Goal: Check status: Check status

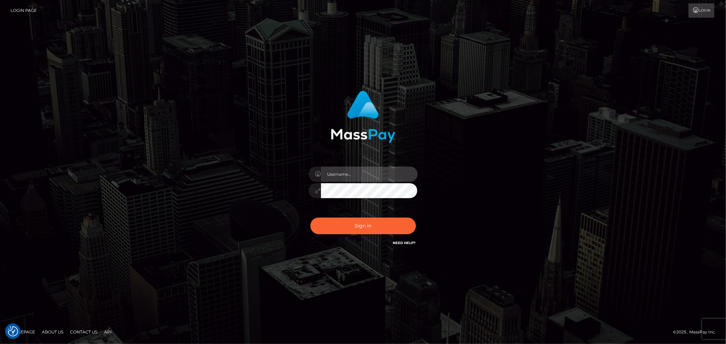
click at [363, 176] on input "text" at bounding box center [369, 174] width 97 height 15
type input "ashbil"
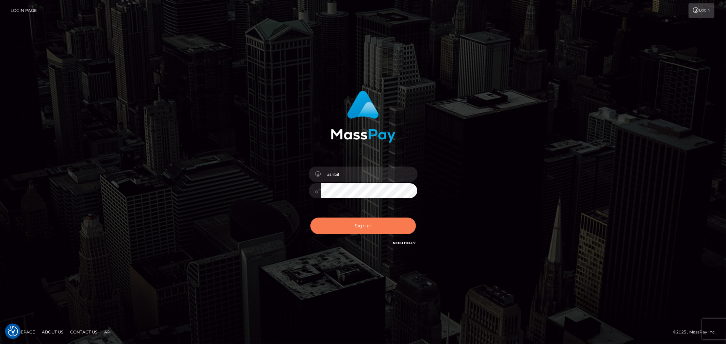
click at [333, 230] on button "Sign in" at bounding box center [362, 226] width 105 height 17
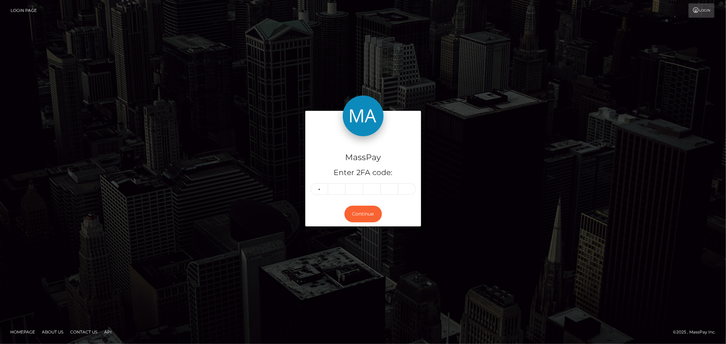
type input "0"
type input "2"
type input "6"
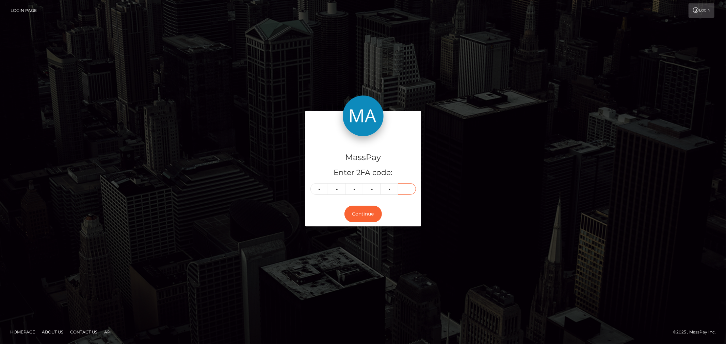
type input "5"
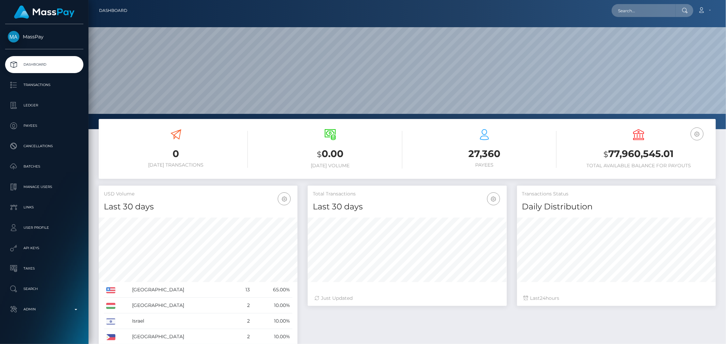
scroll to position [120, 199]
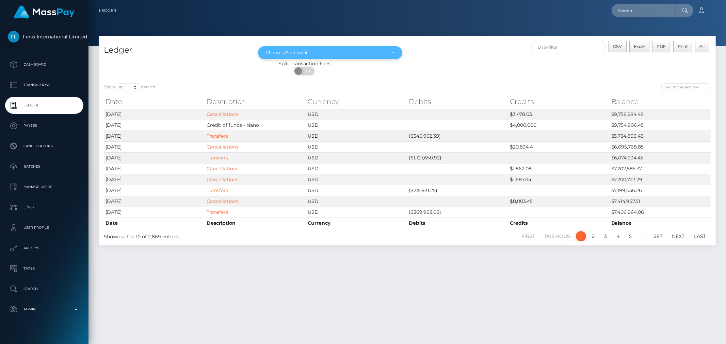
click at [394, 52] on div "Choose a Statement" at bounding box center [330, 52] width 144 height 13
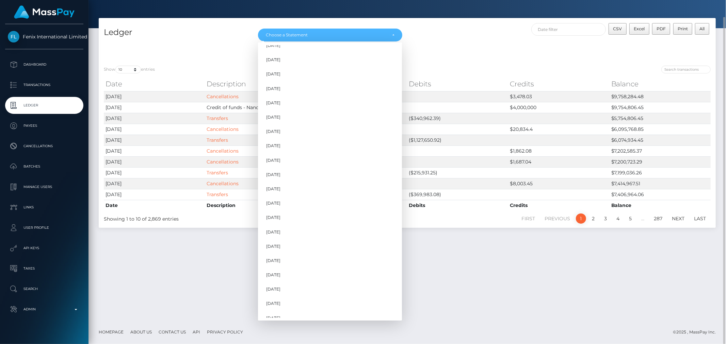
scroll to position [487, 0]
click at [309, 263] on link "May 2025" at bounding box center [330, 269] width 144 height 13
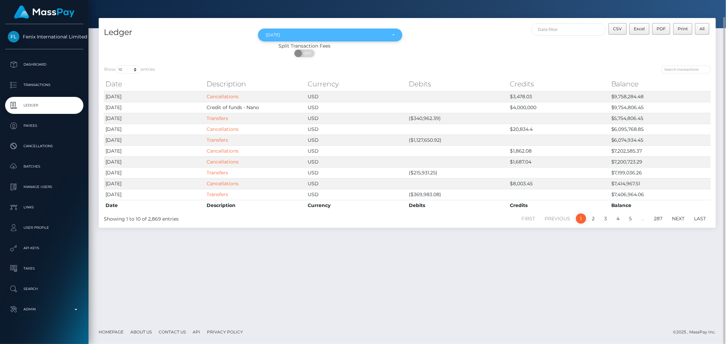
click at [385, 33] on div "May 2025" at bounding box center [326, 34] width 120 height 5
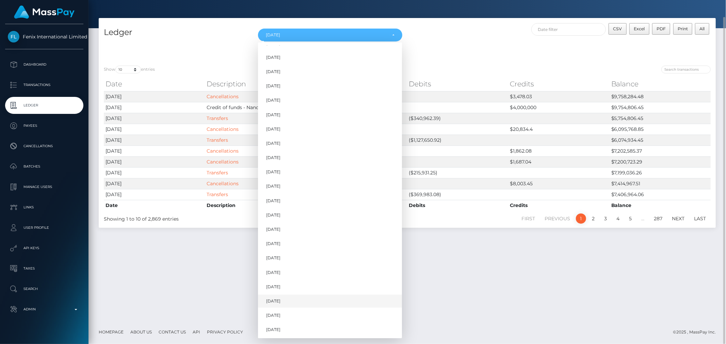
click at [301, 301] on link "Jun 2025" at bounding box center [330, 301] width 144 height 13
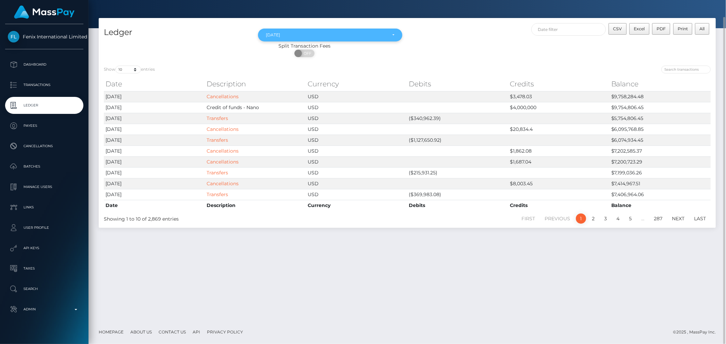
click at [388, 36] on div "Jun 2025" at bounding box center [330, 34] width 128 height 5
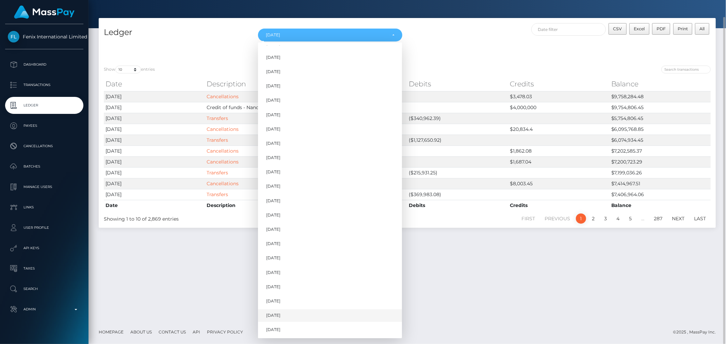
click at [317, 314] on link "Jul 2025" at bounding box center [330, 316] width 144 height 13
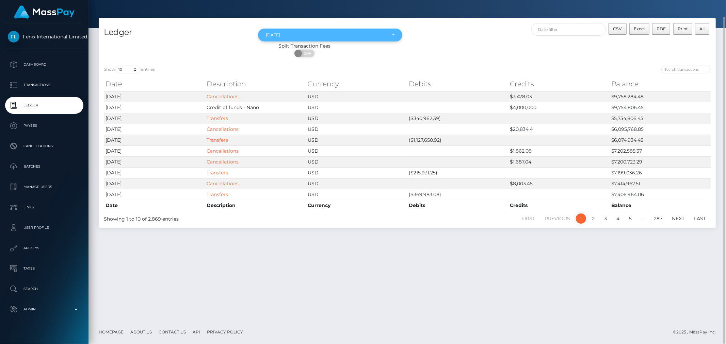
click at [355, 33] on div "Jul 2025" at bounding box center [326, 34] width 120 height 5
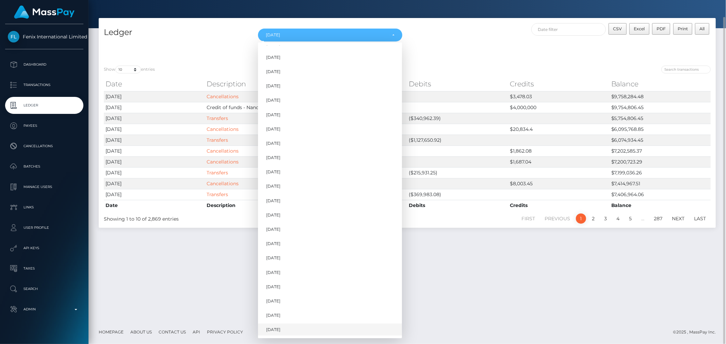
click at [308, 331] on link "Aug 2025" at bounding box center [330, 330] width 144 height 13
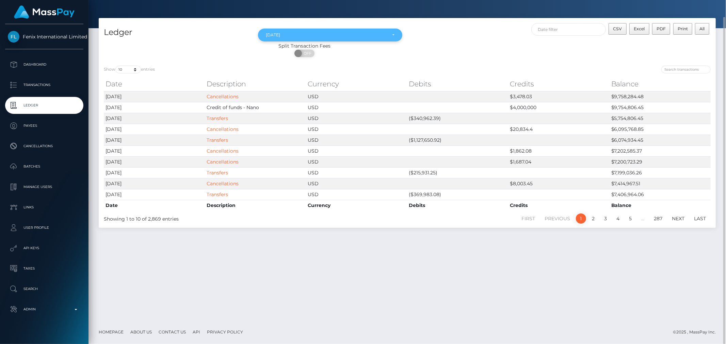
click at [386, 31] on div "Aug 2025" at bounding box center [330, 35] width 144 height 13
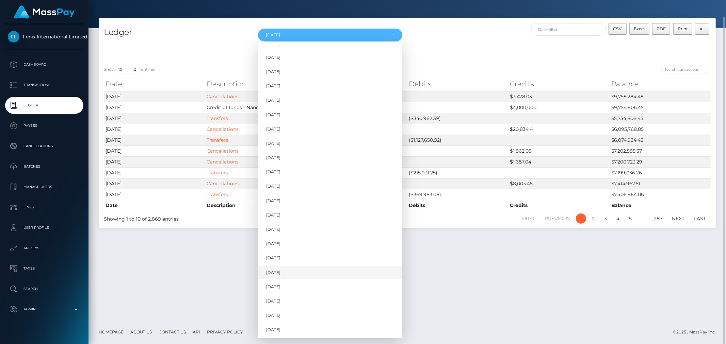
click at [291, 272] on link "Apr 2025" at bounding box center [330, 272] width 144 height 13
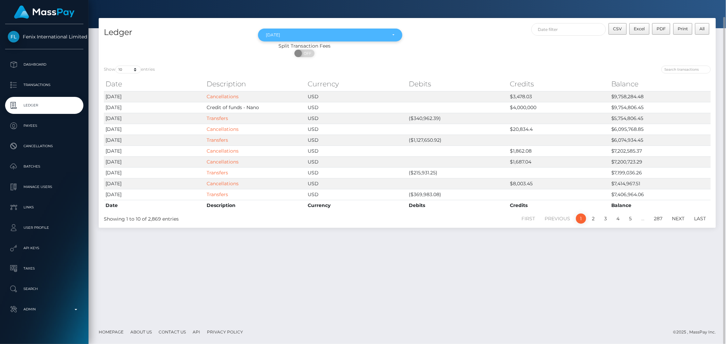
click at [350, 38] on div "Apr 2025" at bounding box center [330, 35] width 144 height 13
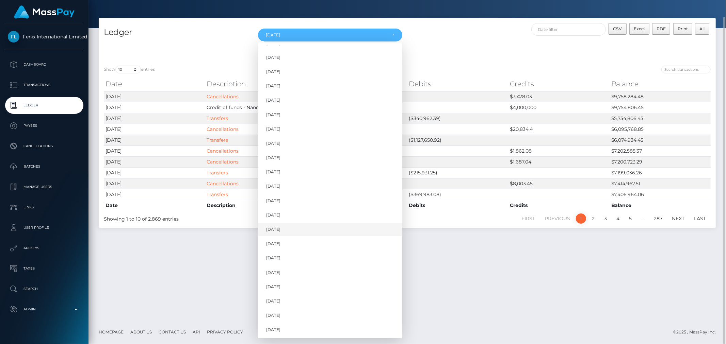
click at [280, 232] on span "Jan 2025" at bounding box center [273, 230] width 14 height 6
select select "Jan 2025"
